Goal: Find specific page/section: Find specific page/section

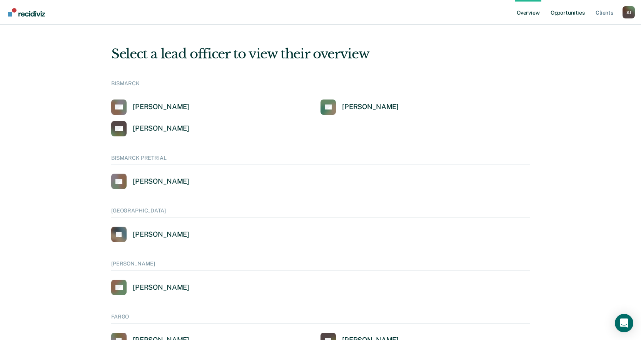
click at [560, 17] on link "Opportunities" at bounding box center [567, 12] width 37 height 25
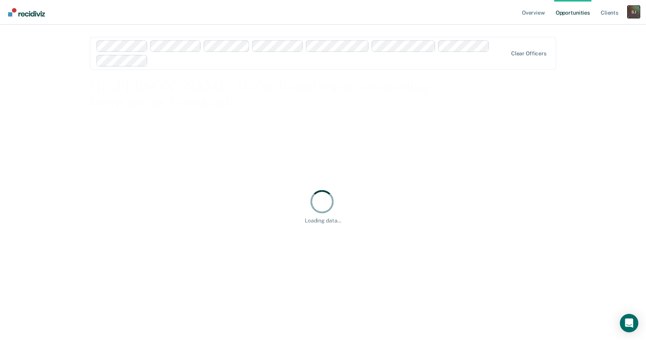
click at [631, 15] on div "[PERSON_NAME]" at bounding box center [634, 12] width 12 height 12
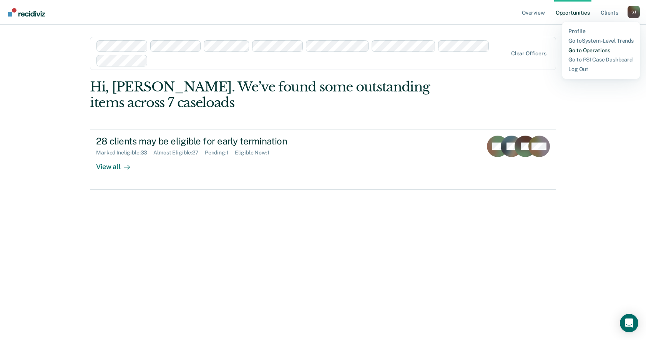
click at [602, 51] on link "Go to Operations" at bounding box center [601, 50] width 65 height 7
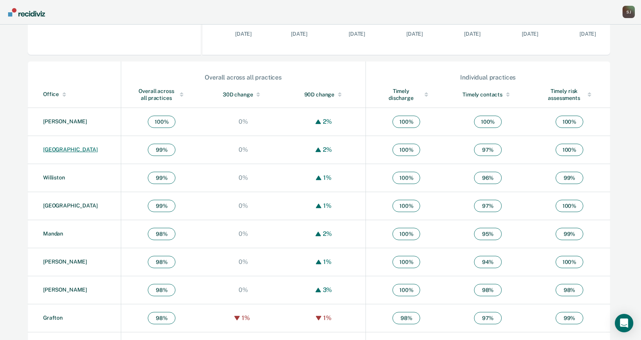
scroll to position [220, 0]
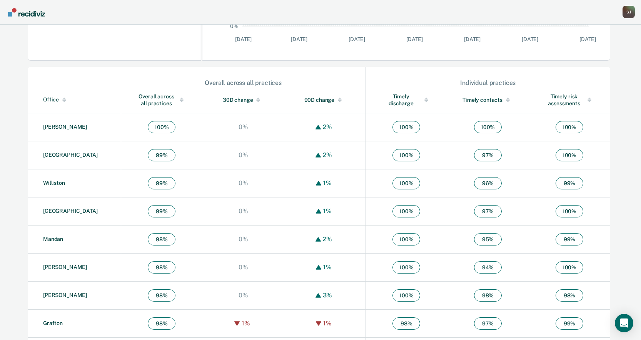
click at [59, 99] on div at bounding box center [64, 99] width 11 height 5
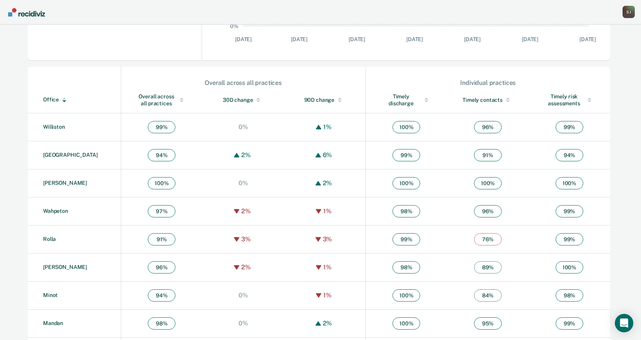
click at [69, 95] on th "Office" at bounding box center [74, 100] width 93 height 27
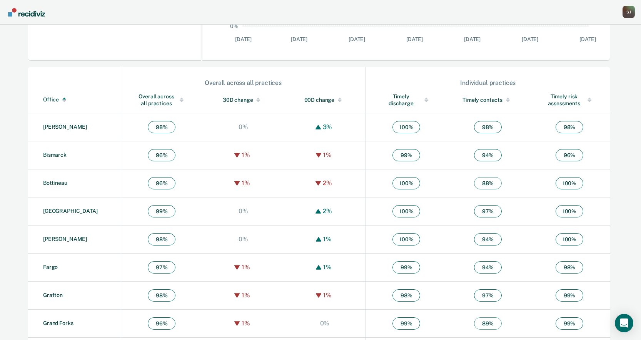
click at [64, 99] on div at bounding box center [64, 99] width 4 height 2
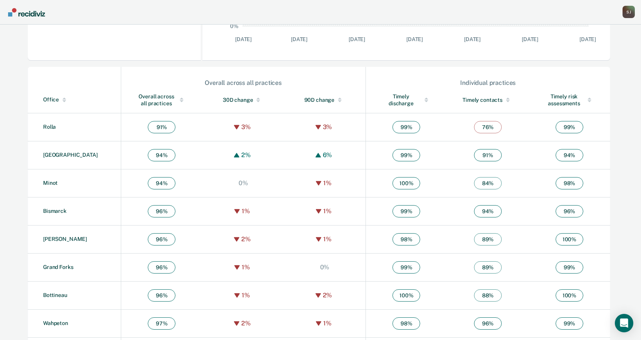
click at [64, 100] on div at bounding box center [64, 99] width 11 height 5
click at [64, 103] on div "Office" at bounding box center [80, 100] width 75 height 7
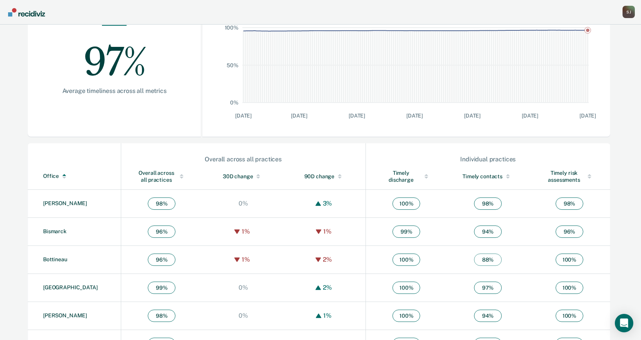
scroll to position [143, 0]
